Goal: Task Accomplishment & Management: Manage account settings

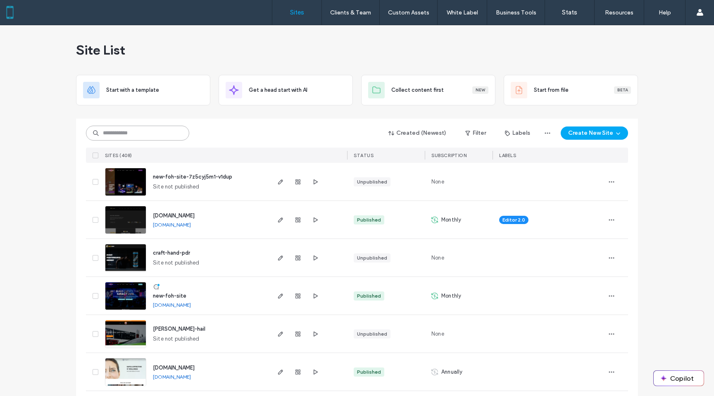
click at [140, 130] on input at bounding box center [137, 133] width 103 height 15
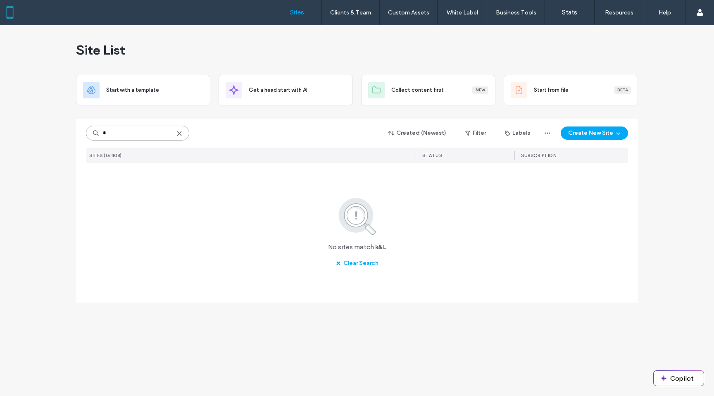
type input "*"
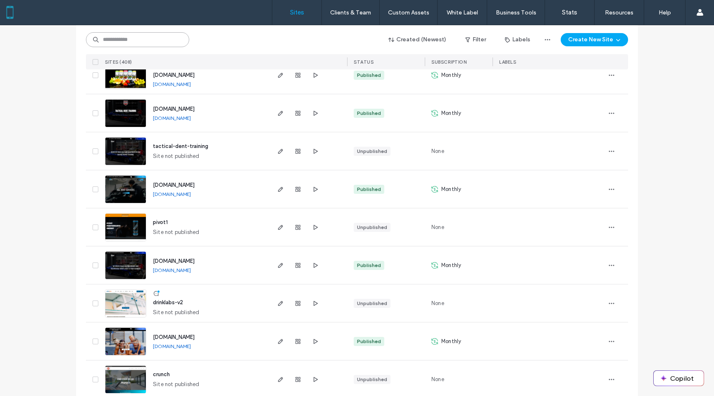
scroll to position [680, 0]
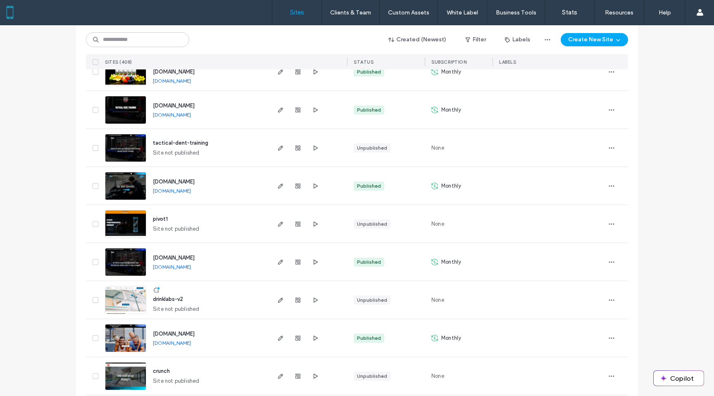
click at [191, 193] on link "www.kldentservices.com" at bounding box center [172, 191] width 38 height 6
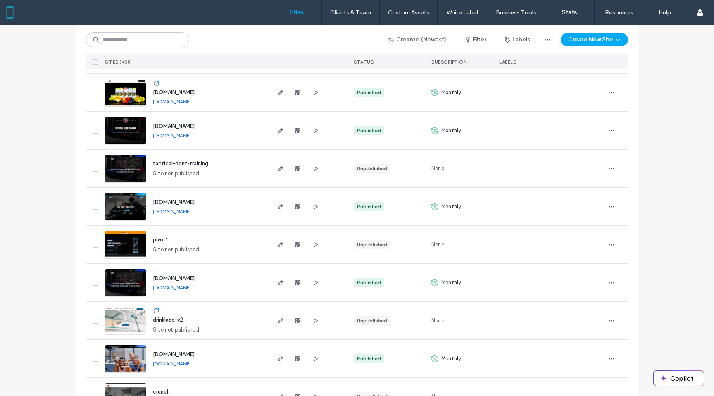
scroll to position [639, 0]
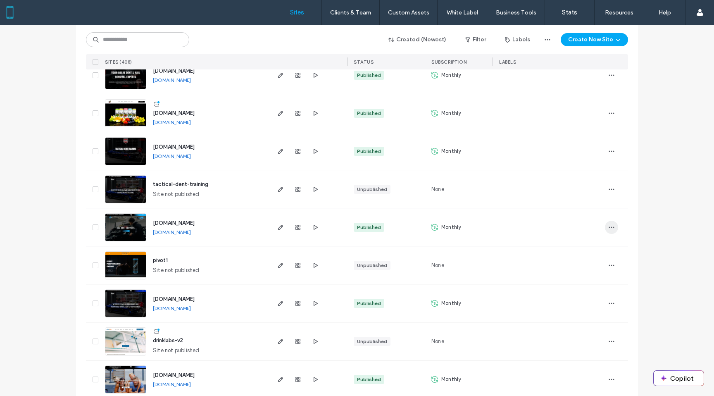
click at [611, 231] on span "button" at bounding box center [611, 227] width 13 height 13
click at [586, 297] on span "Transfer Site" at bounding box center [573, 301] width 32 height 8
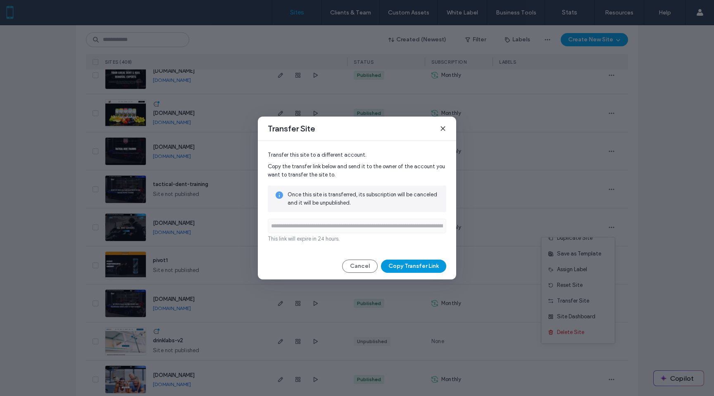
click at [408, 264] on button "Copy Transfer Link" at bounding box center [413, 265] width 65 height 13
click at [442, 128] on use at bounding box center [443, 128] width 4 height 4
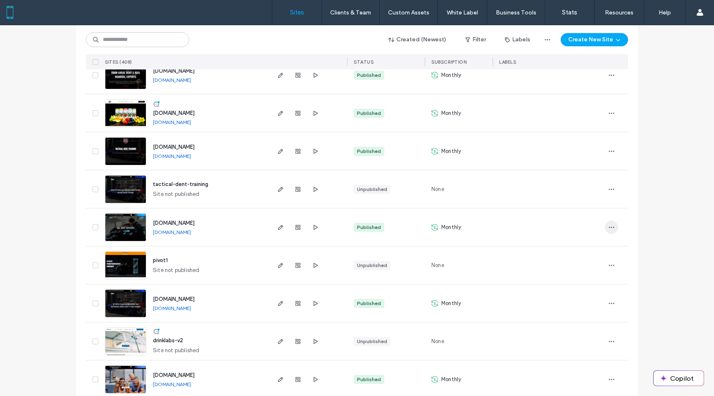
click at [612, 226] on span "button" at bounding box center [611, 227] width 13 height 13
click at [582, 306] on div "Transfer Site" at bounding box center [578, 312] width 74 height 16
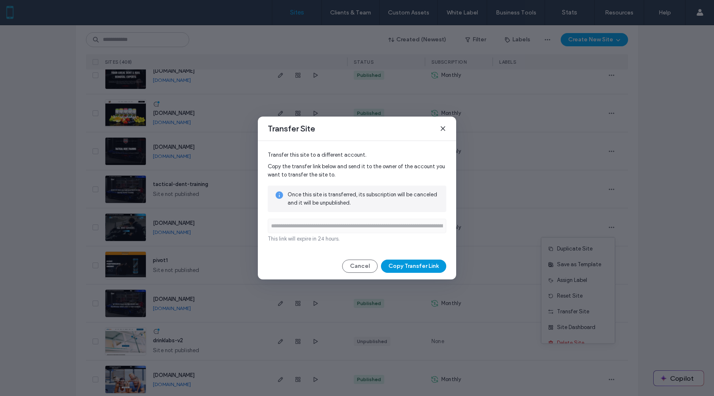
click at [402, 265] on button "Copy Transfer Link" at bounding box center [413, 265] width 65 height 13
click at [441, 133] on span at bounding box center [442, 128] width 7 height 11
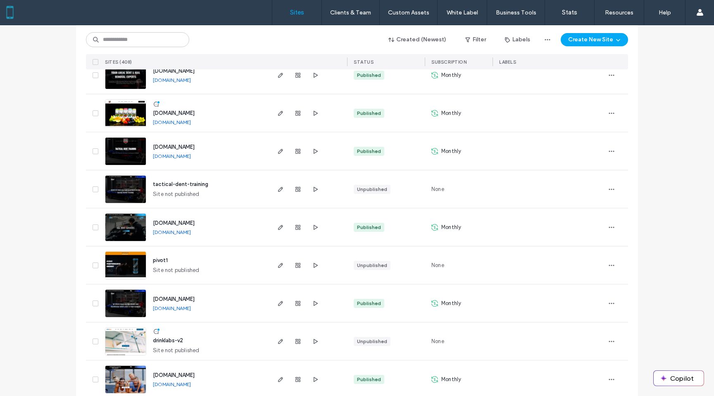
click at [173, 231] on link "www.kldentservices.com" at bounding box center [172, 232] width 38 height 6
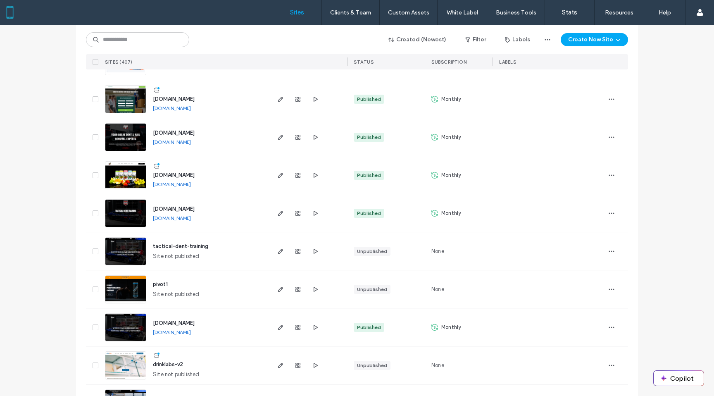
scroll to position [577, 0]
click at [190, 140] on link "[DOMAIN_NAME]" at bounding box center [172, 141] width 38 height 6
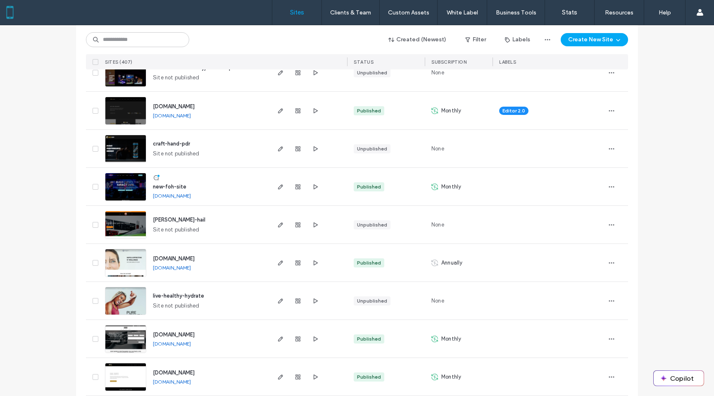
scroll to position [0, 0]
